Goal: Information Seeking & Learning: Learn about a topic

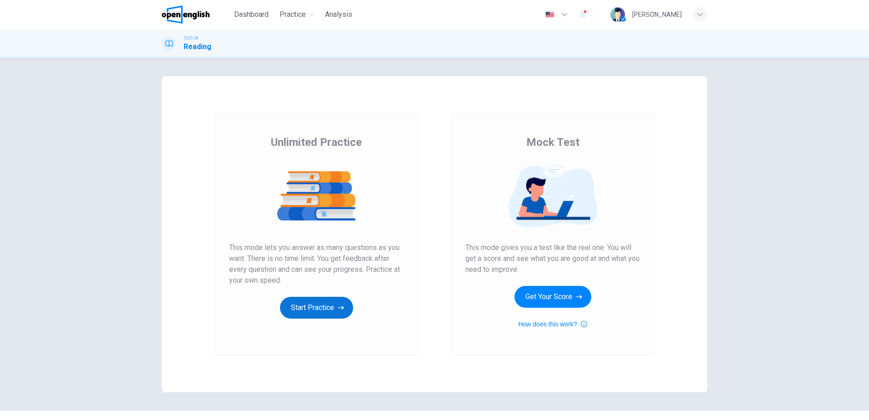
click at [314, 306] on button "Start Practice" at bounding box center [316, 308] width 73 height 22
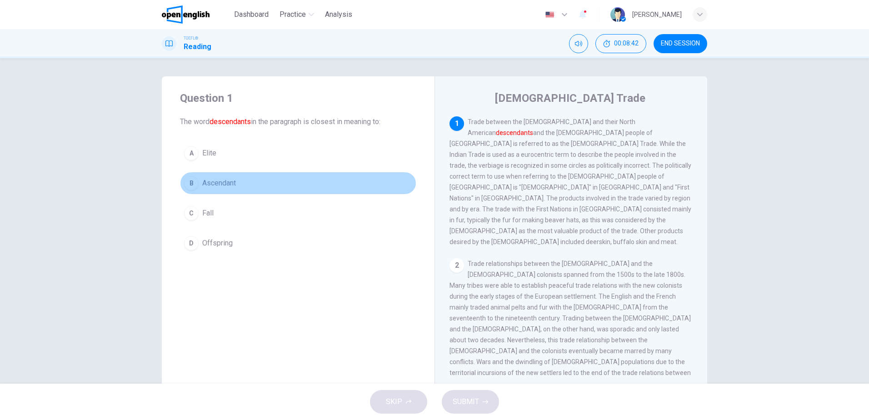
click at [227, 185] on span "Ascendant" at bounding box center [219, 183] width 34 height 11
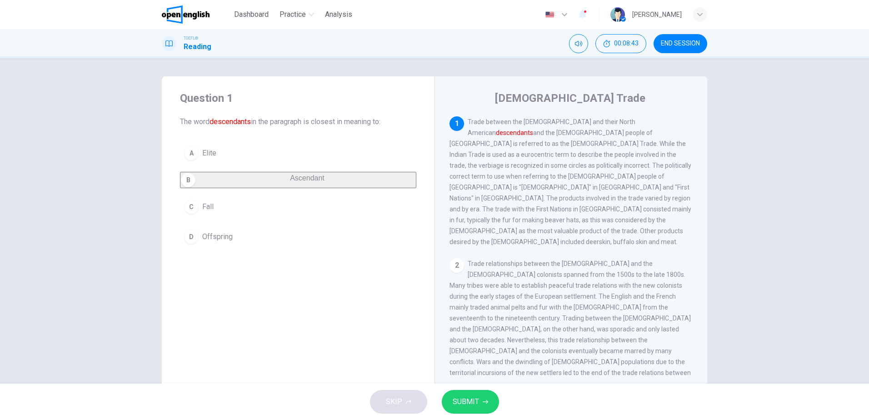
click at [475, 402] on span "SUBMIT" at bounding box center [465, 401] width 26 height 13
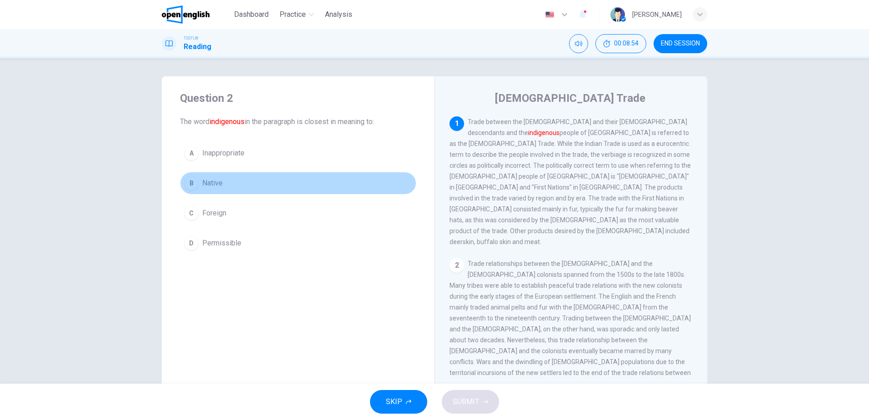
click at [189, 176] on div "B" at bounding box center [191, 183] width 15 height 15
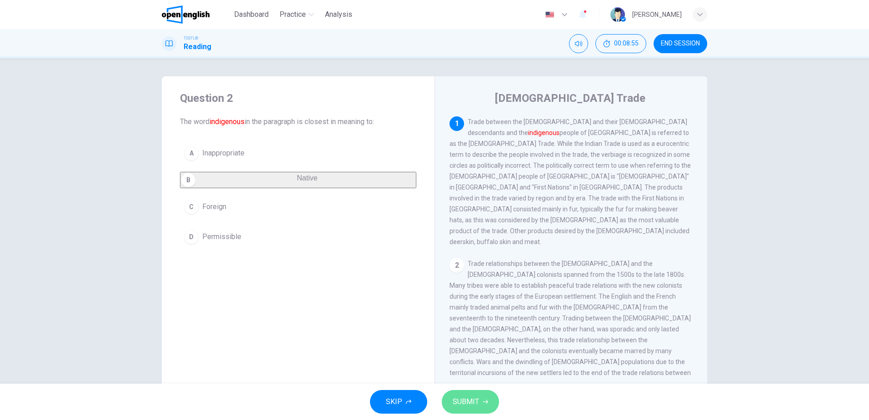
click at [467, 402] on span "SUBMIT" at bounding box center [465, 401] width 26 height 13
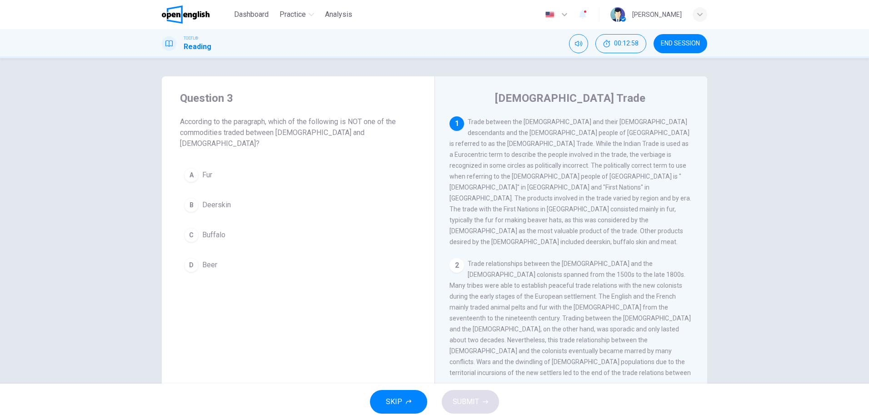
click at [208, 259] on span "Beer" at bounding box center [209, 264] width 15 height 11
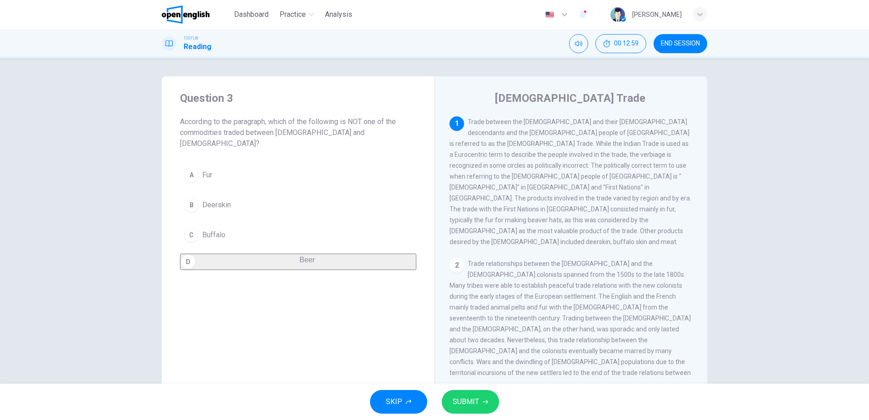
click at [471, 403] on span "SUBMIT" at bounding box center [465, 401] width 26 height 13
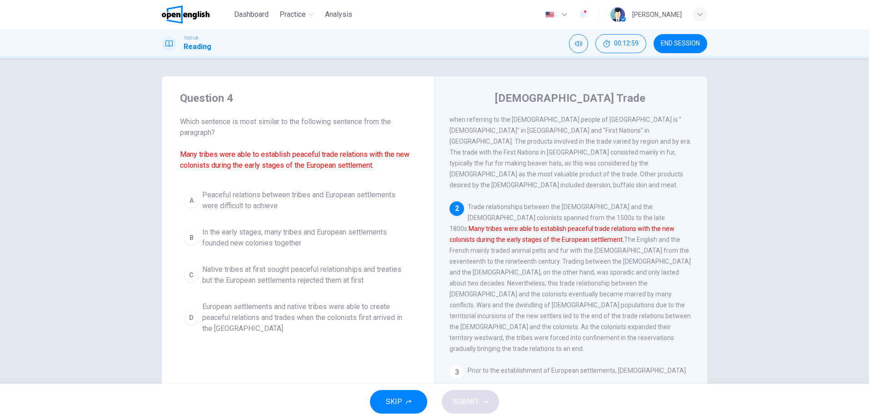
scroll to position [102, 0]
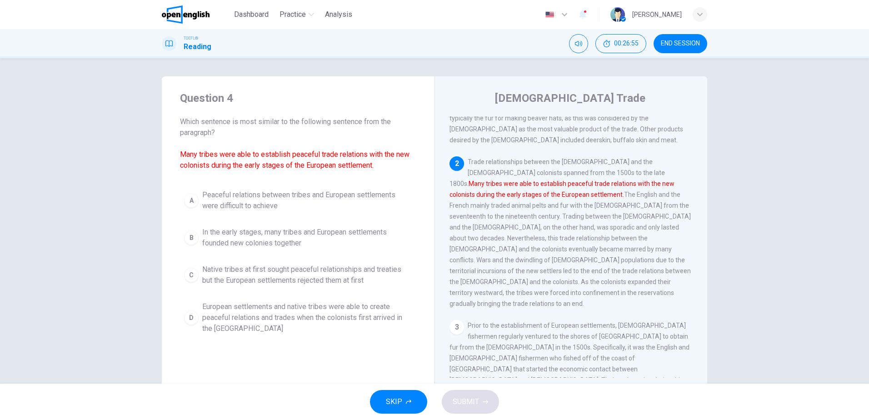
click at [289, 291] on div "A Peaceful relations between tribes and European settlements were difficult to …" at bounding box center [298, 261] width 236 height 153
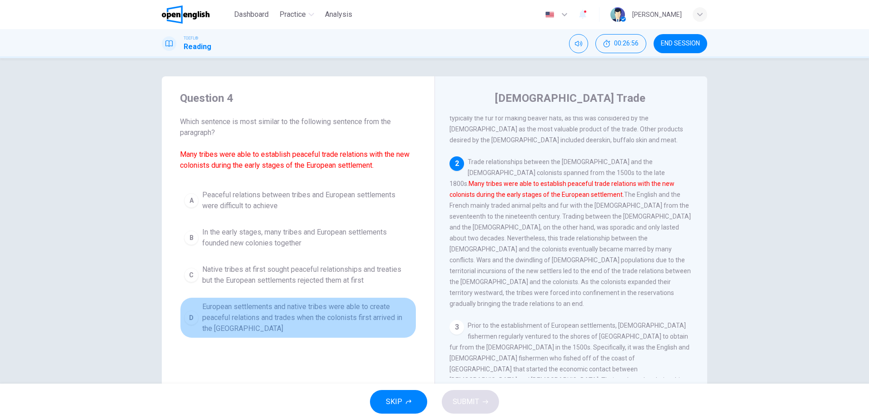
click at [287, 313] on span "European settlements and native tribes were able to create peaceful relations a…" at bounding box center [307, 317] width 210 height 33
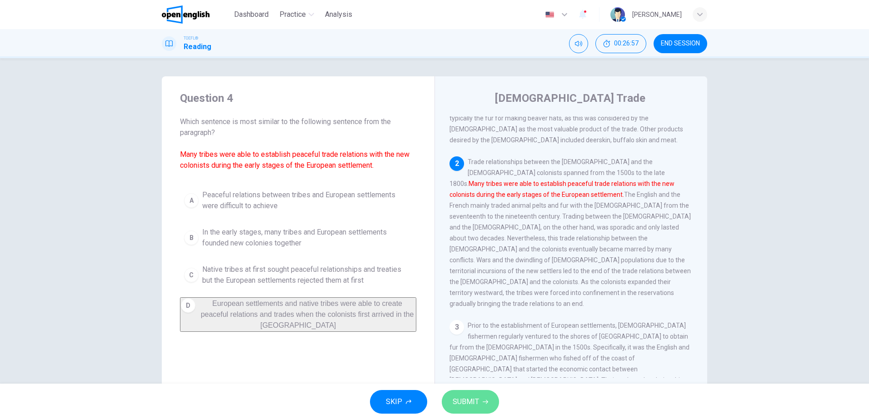
click at [471, 398] on span "SUBMIT" at bounding box center [465, 401] width 26 height 13
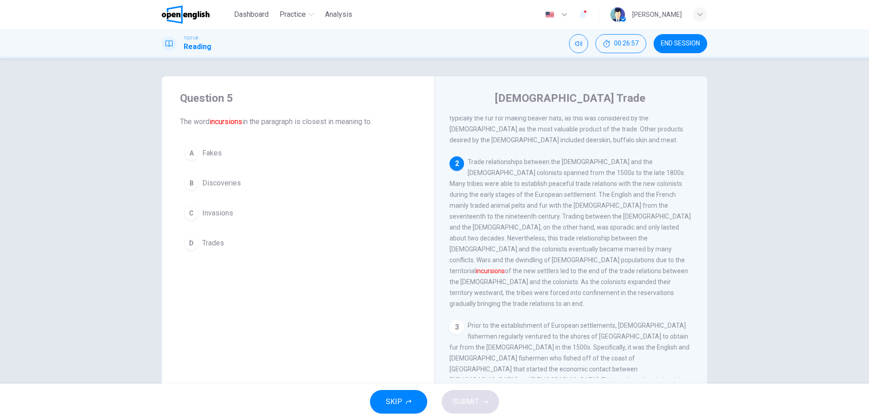
scroll to position [136, 0]
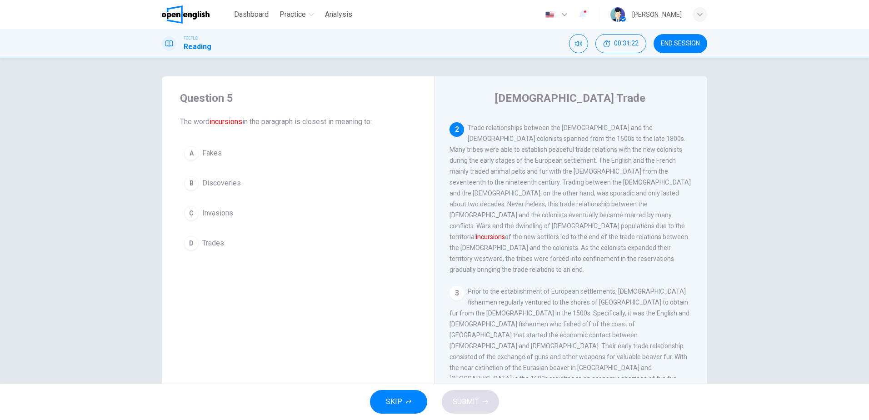
click at [221, 172] on button "B Discoveries" at bounding box center [298, 183] width 236 height 23
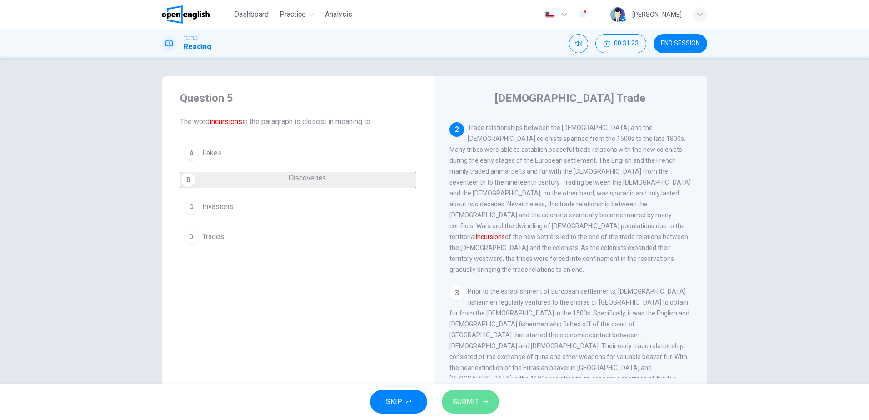
click at [485, 403] on icon "button" at bounding box center [484, 401] width 5 height 5
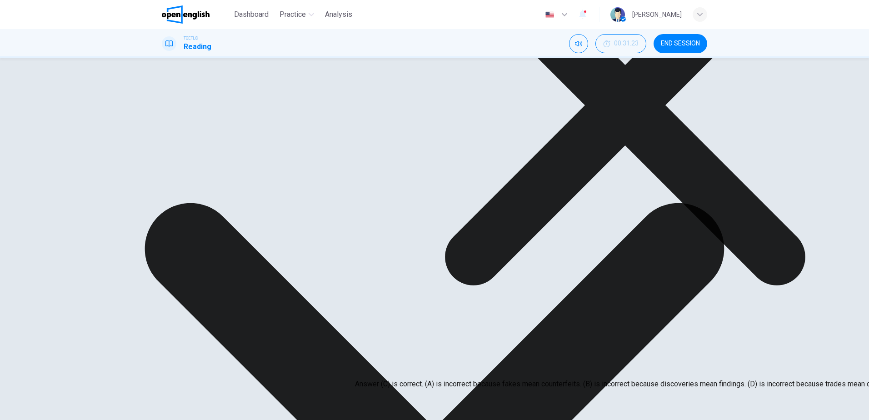
click at [518, 325] on icon at bounding box center [625, 105] width 540 height 540
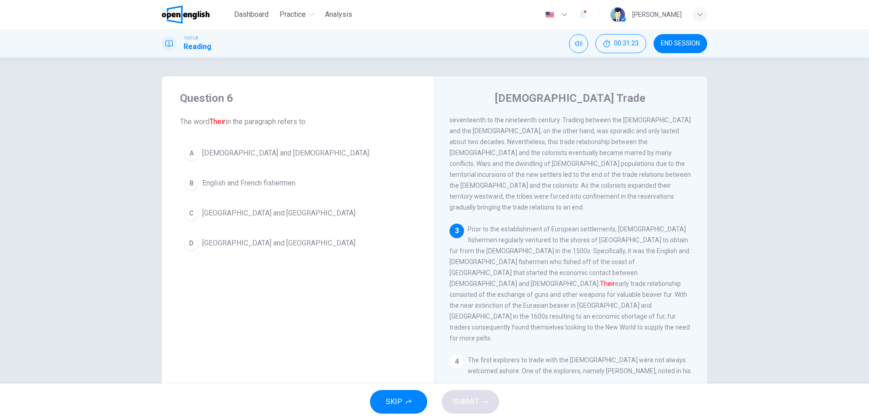
scroll to position [215, 0]
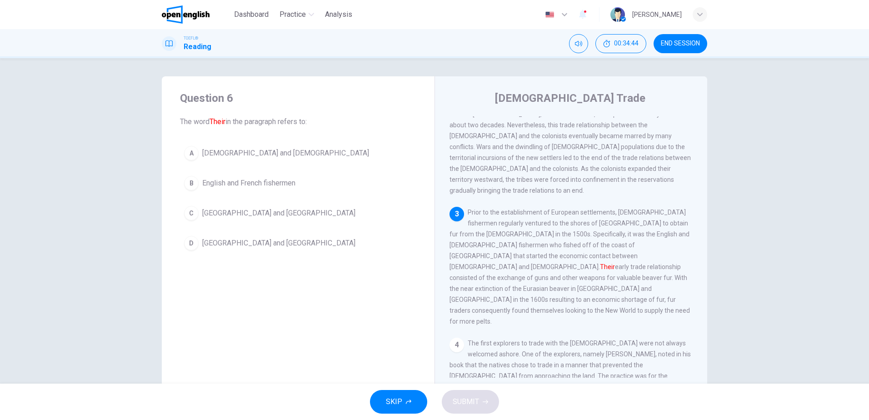
click at [211, 179] on span "English and French fishermen" at bounding box center [248, 183] width 93 height 11
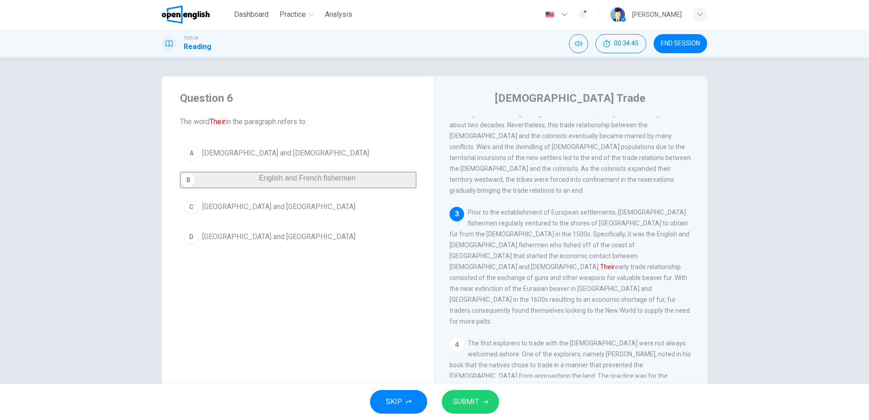
click at [471, 404] on span "SUBMIT" at bounding box center [465, 401] width 26 height 13
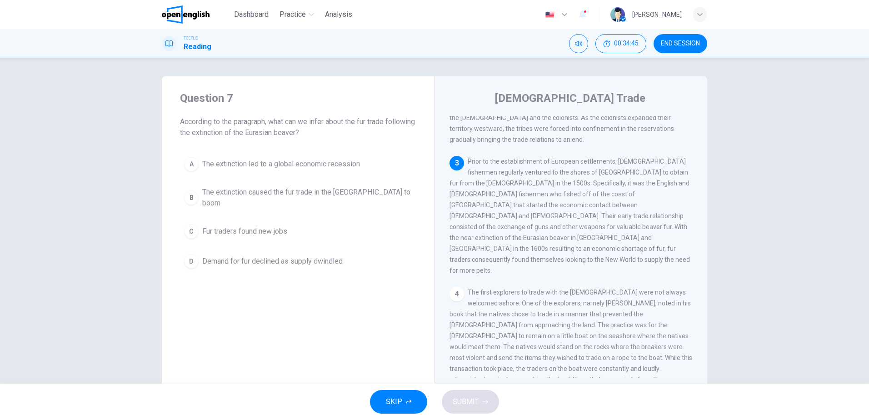
scroll to position [283, 0]
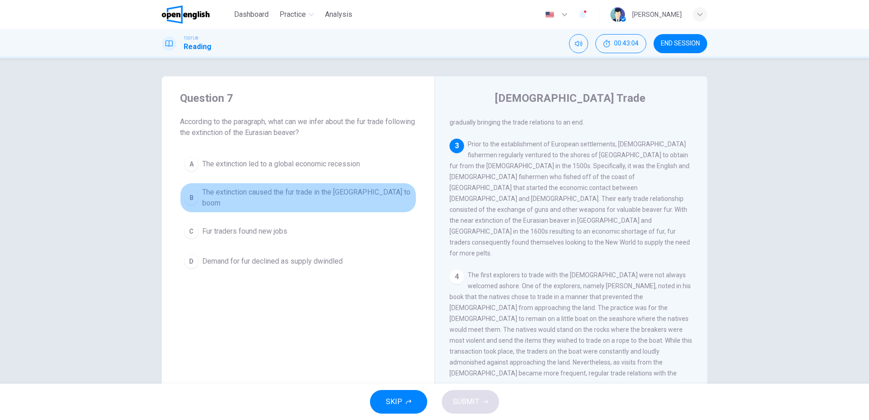
click at [313, 196] on span "The extinction caused the fur trade in the [GEOGRAPHIC_DATA] to boom" at bounding box center [307, 198] width 210 height 22
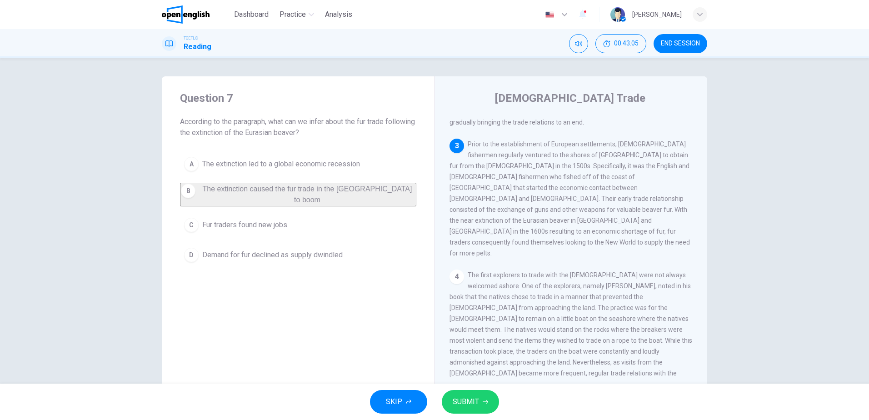
click at [453, 404] on span "SUBMIT" at bounding box center [465, 401] width 26 height 13
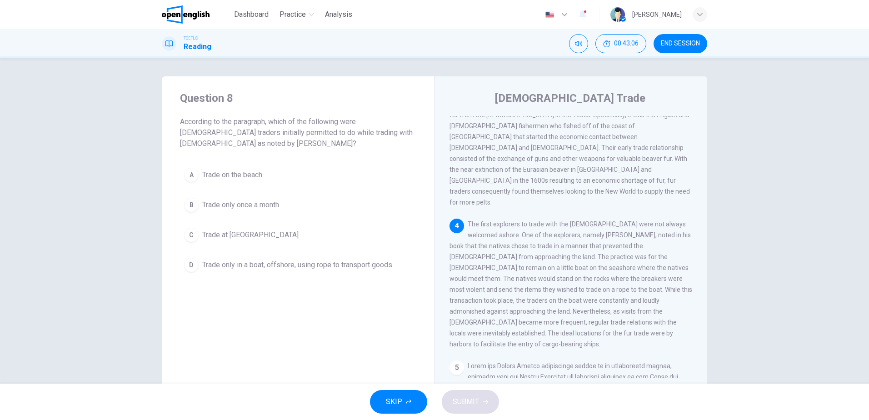
scroll to position [351, 0]
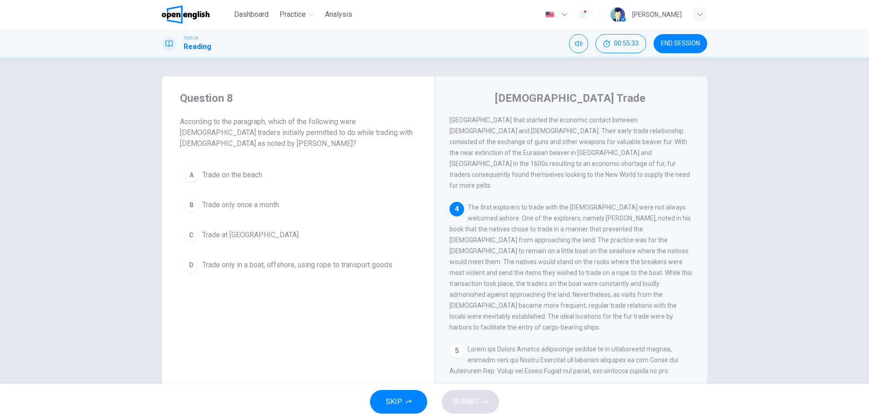
click at [248, 241] on button "C Trade at [GEOGRAPHIC_DATA]" at bounding box center [298, 235] width 236 height 23
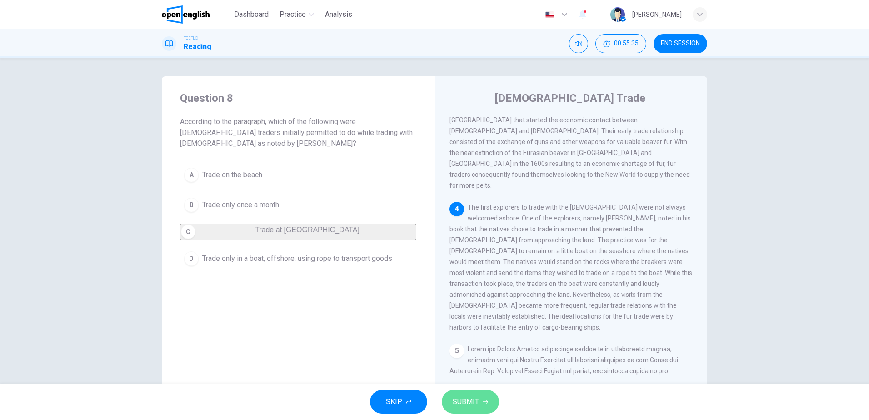
click at [472, 403] on span "SUBMIT" at bounding box center [465, 401] width 26 height 13
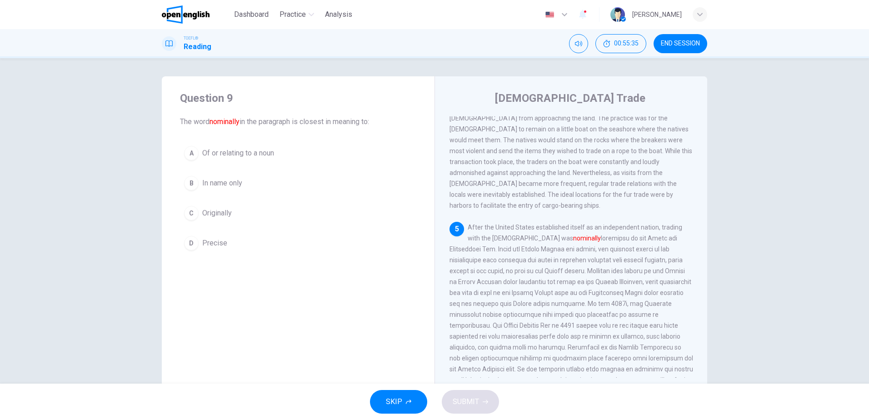
scroll to position [475, 0]
click at [213, 245] on span "Precise" at bounding box center [214, 243] width 25 height 11
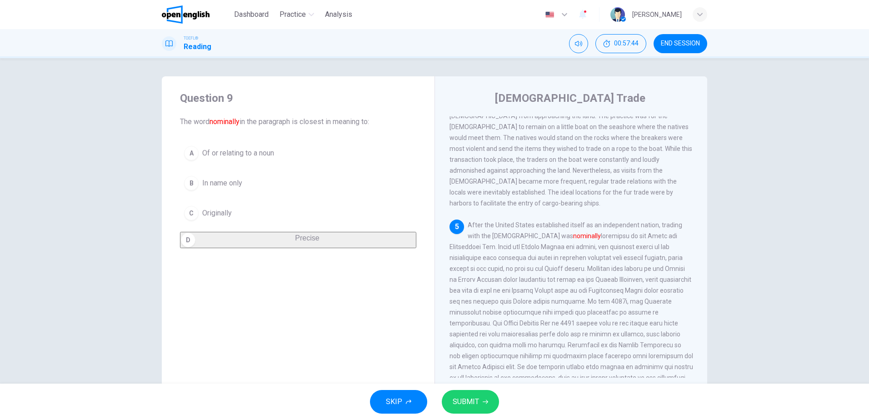
click at [466, 399] on span "SUBMIT" at bounding box center [465, 401] width 26 height 13
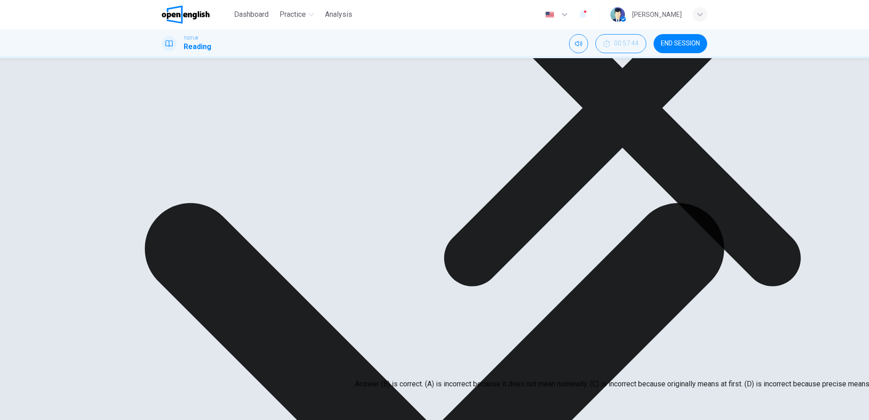
click at [517, 331] on icon at bounding box center [622, 108] width 535 height 535
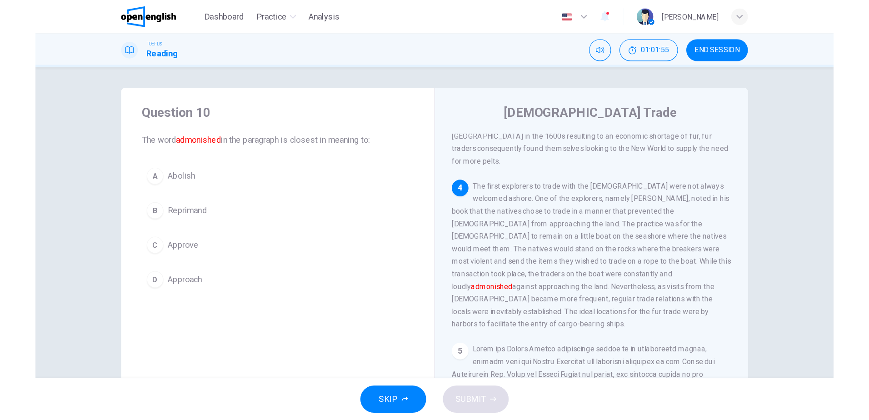
scroll to position [396, 0]
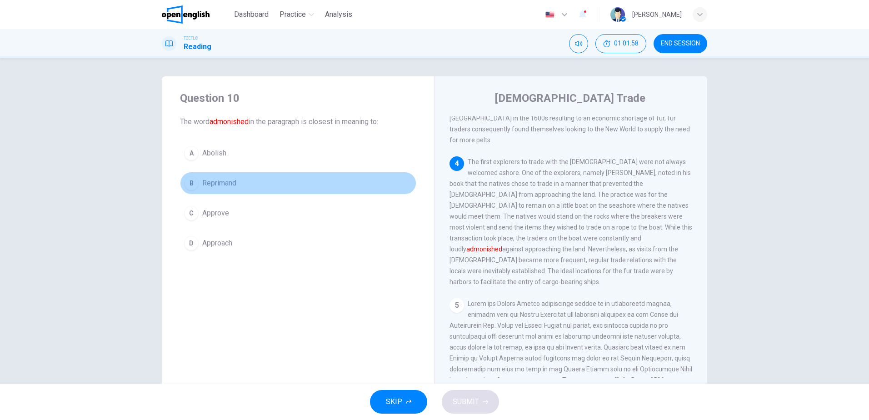
click at [199, 186] on button "B Reprimand" at bounding box center [298, 183] width 236 height 23
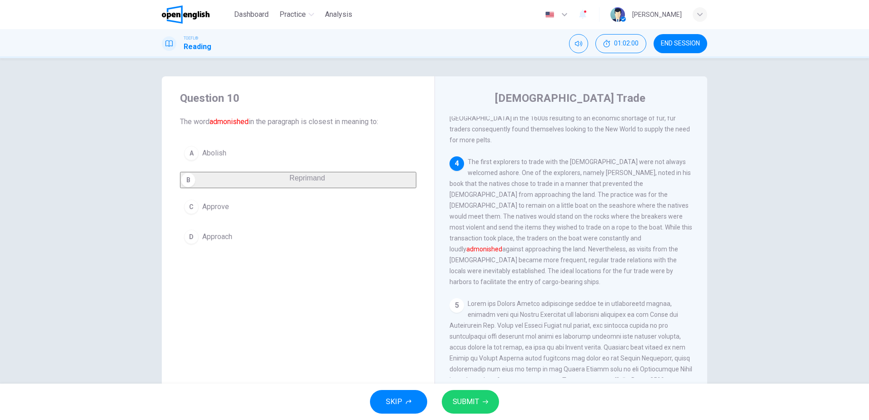
click at [467, 399] on span "SUBMIT" at bounding box center [465, 401] width 26 height 13
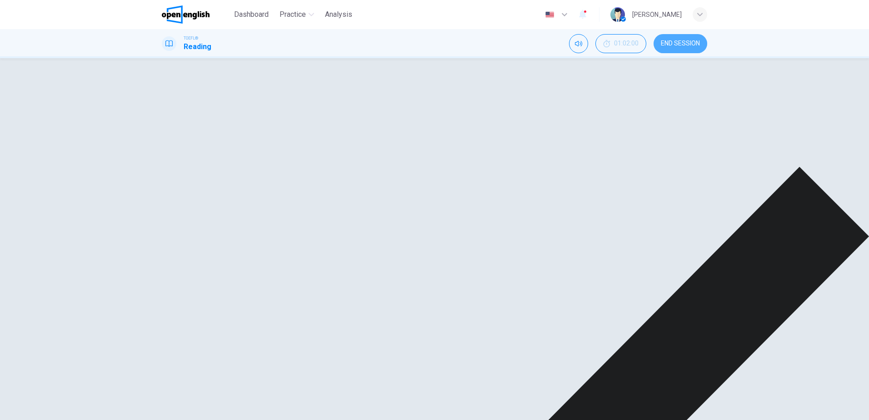
click at [679, 40] on span "END SESSION" at bounding box center [680, 43] width 39 height 7
